Goal: Task Accomplishment & Management: Complete application form

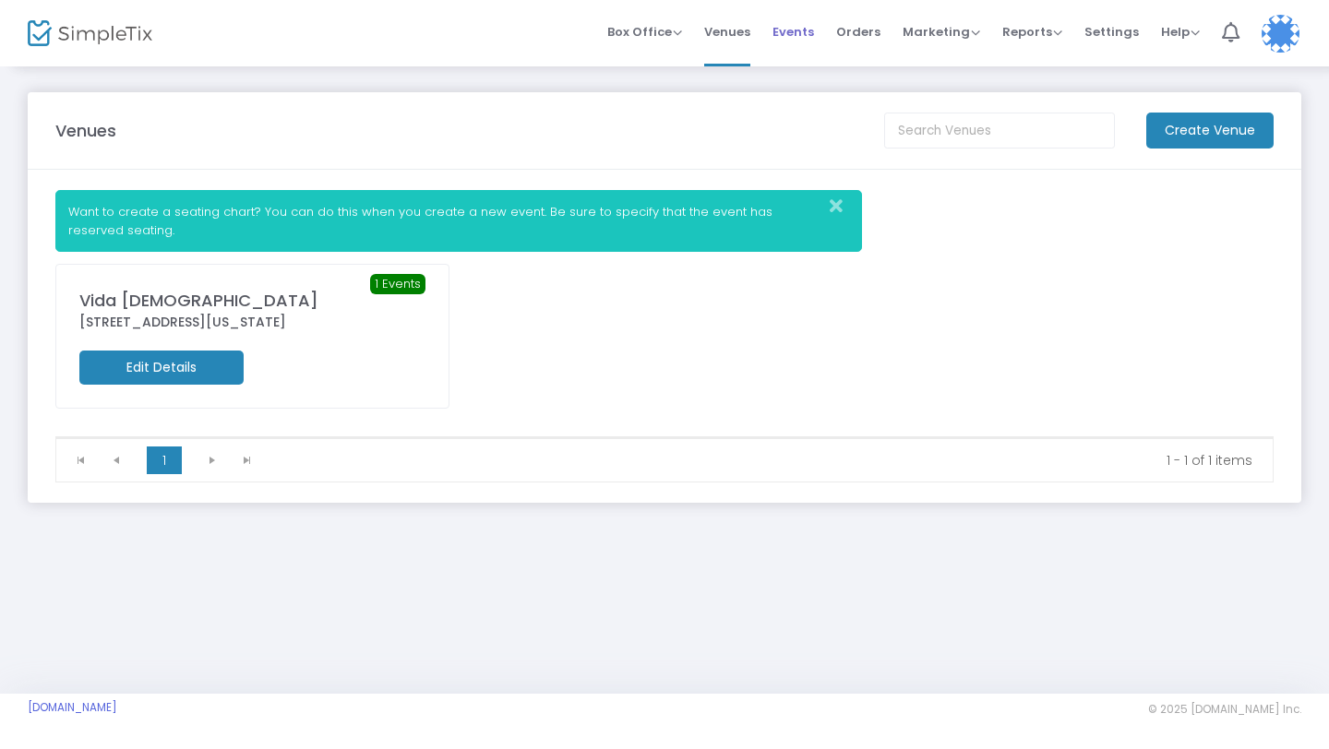
click at [795, 32] on span "Events" at bounding box center [793, 31] width 42 height 47
